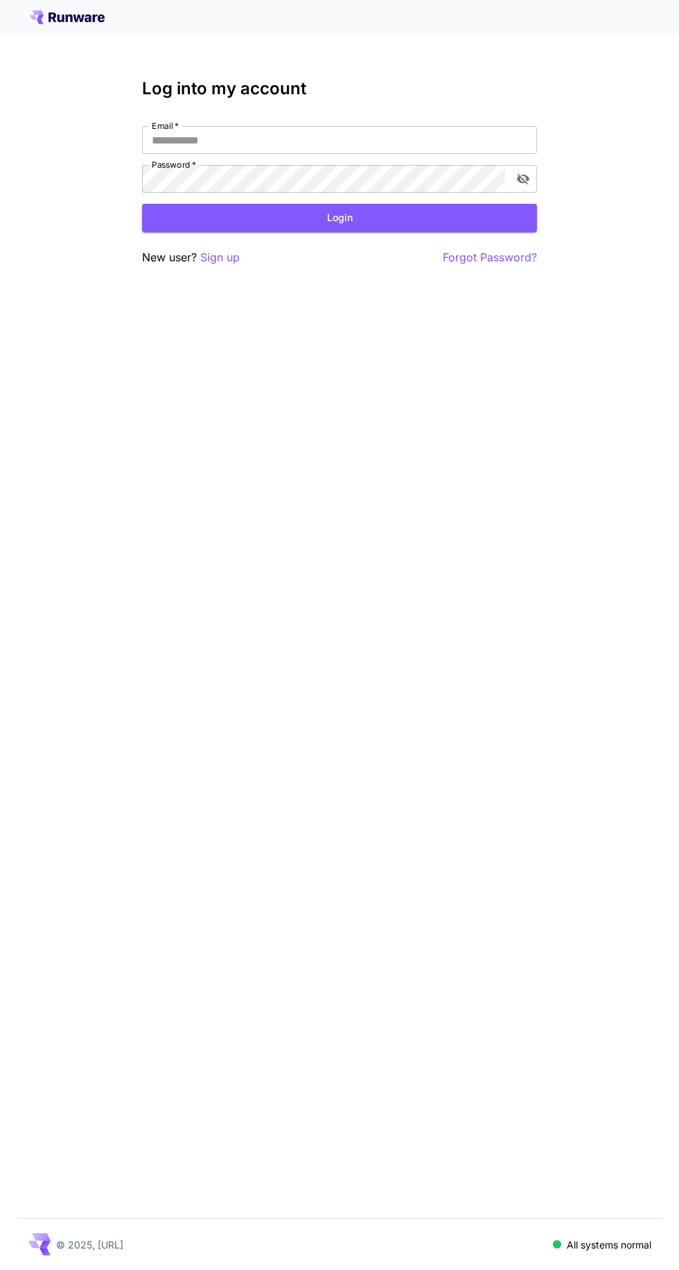
click at [430, 147] on input "Email   *" at bounding box center [339, 140] width 395 height 28
type input "**********"
click button "Login" at bounding box center [339, 218] width 395 height 28
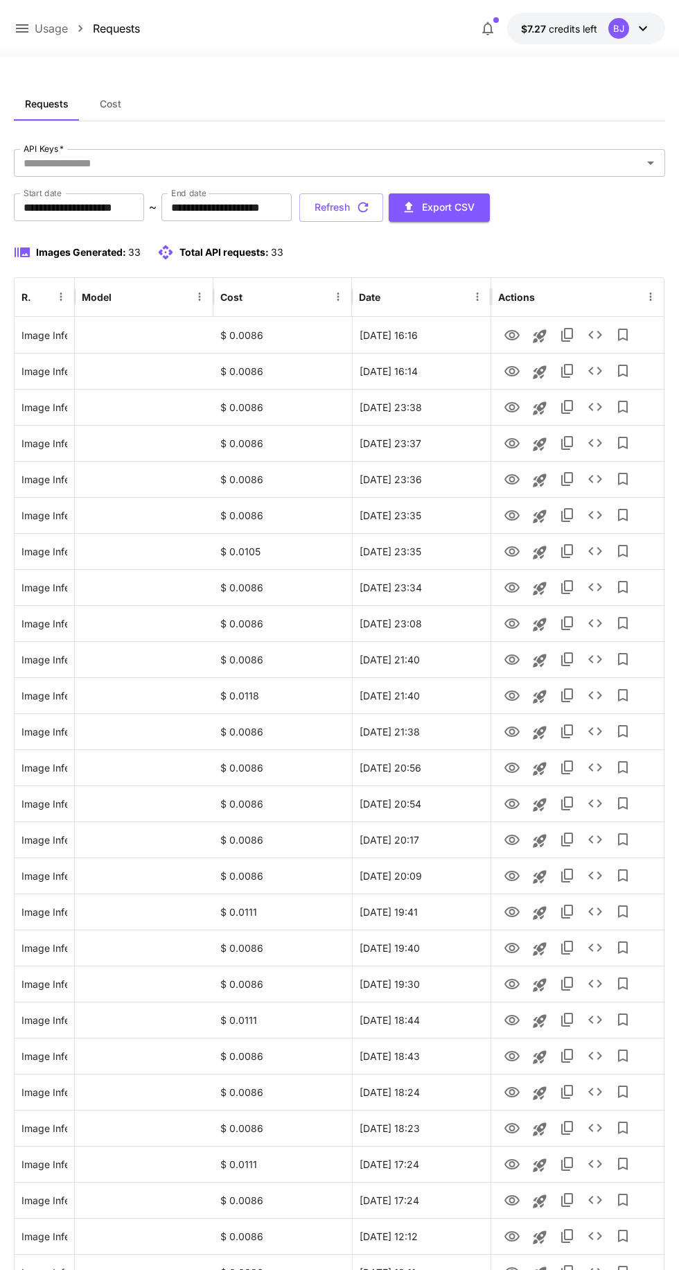
click at [137, 109] on button "Cost" at bounding box center [111, 103] width 62 height 33
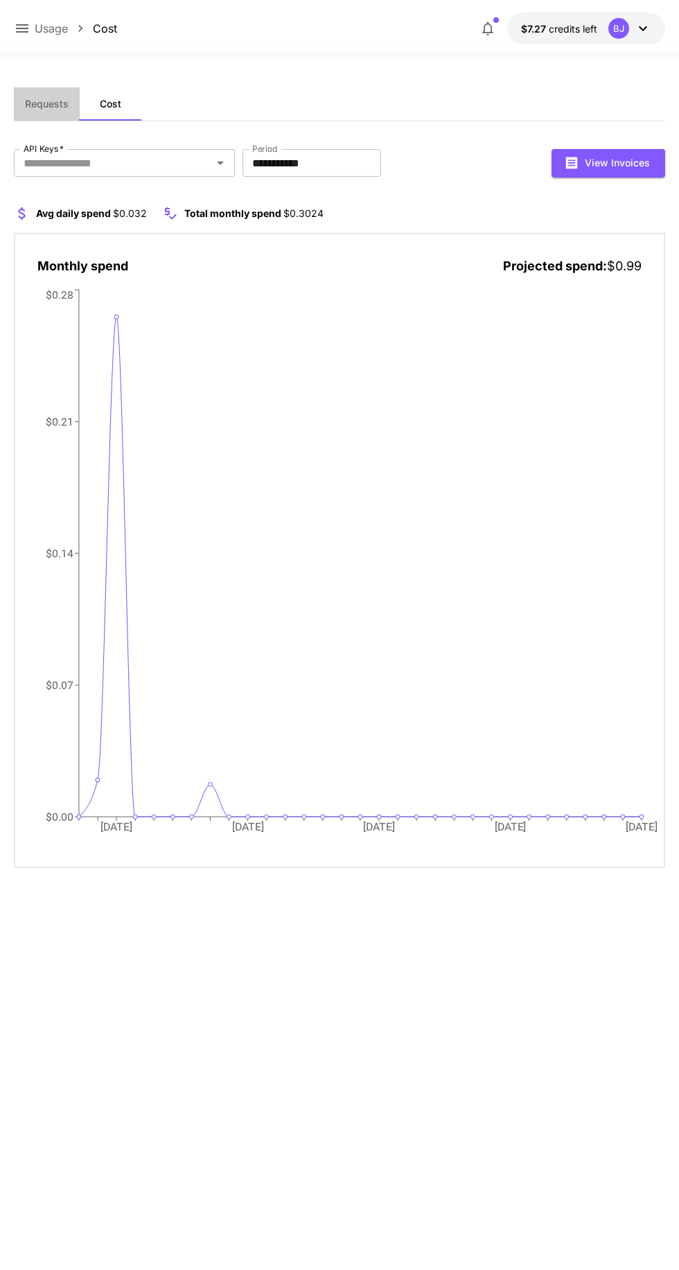
click at [61, 92] on button "Requests" at bounding box center [47, 103] width 66 height 33
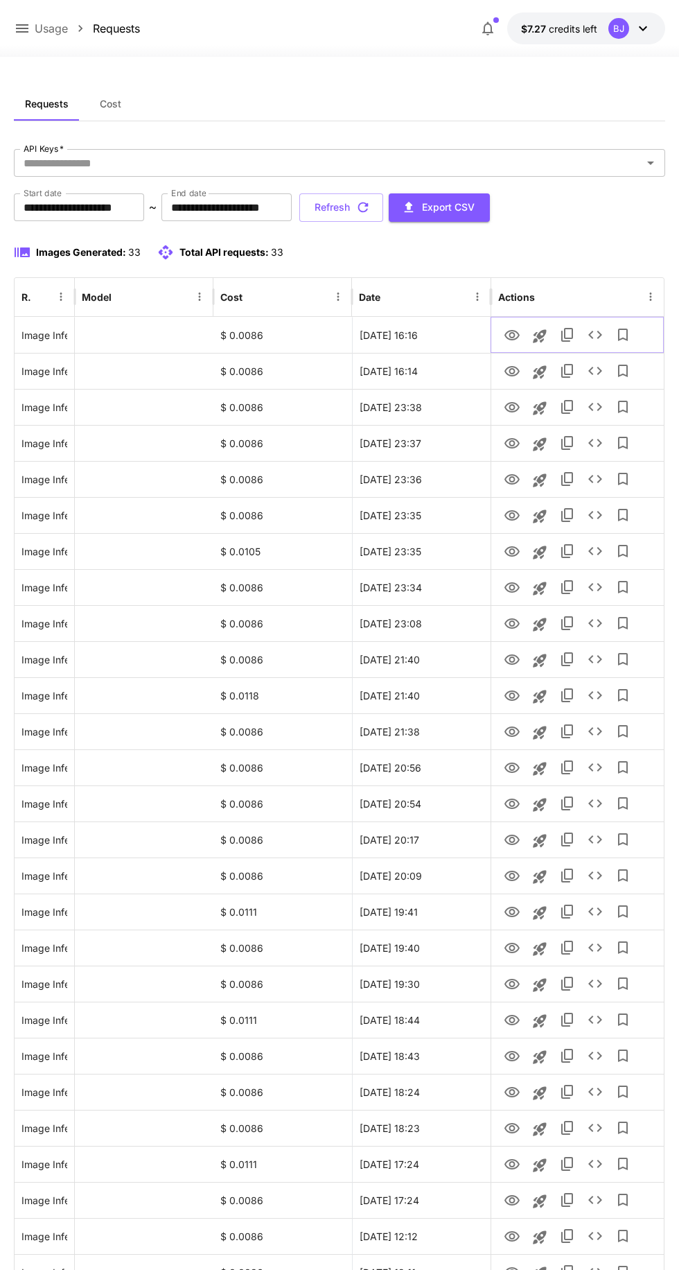
click at [511, 338] on icon "View Image" at bounding box center [512, 335] width 17 height 17
click at [509, 415] on icon "View Image" at bounding box center [512, 407] width 17 height 17
